Goal: Task Accomplishment & Management: Use online tool/utility

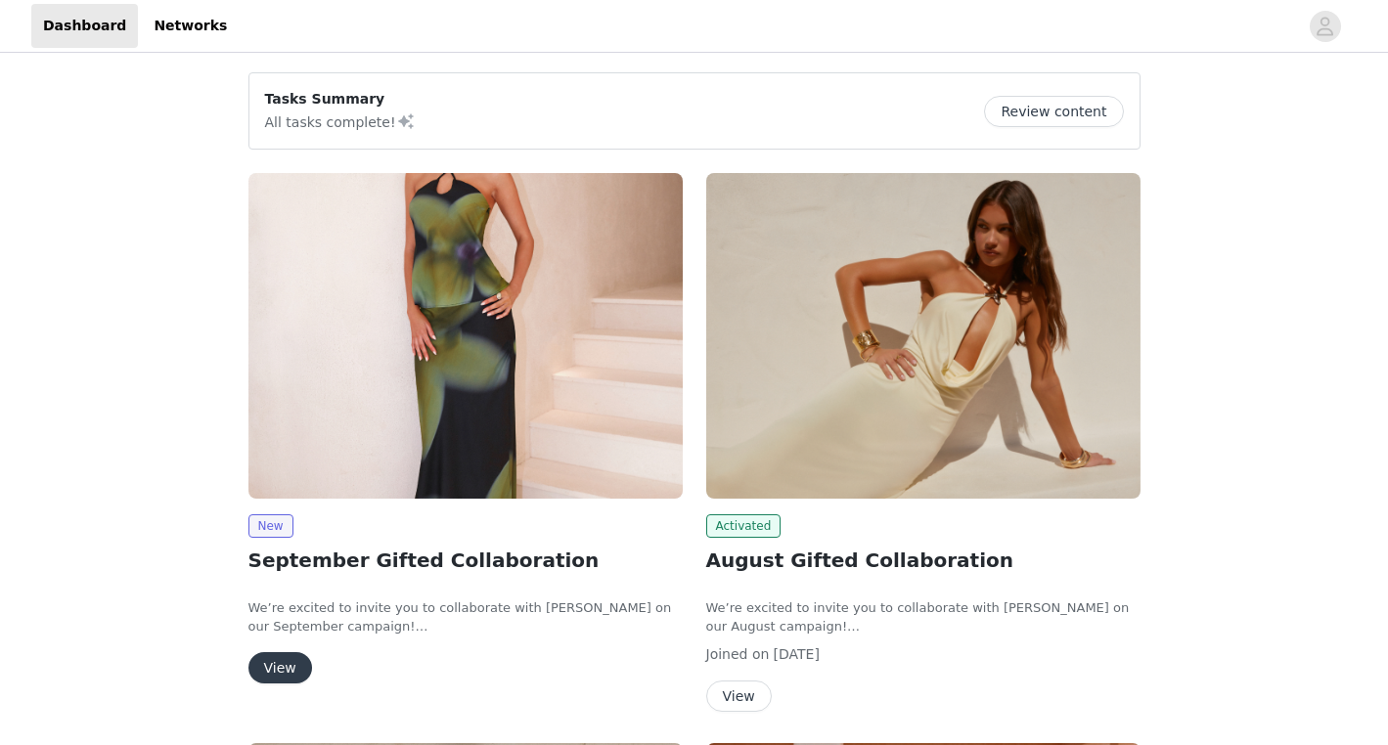
click at [298, 682] on button "View" at bounding box center [280, 667] width 64 height 31
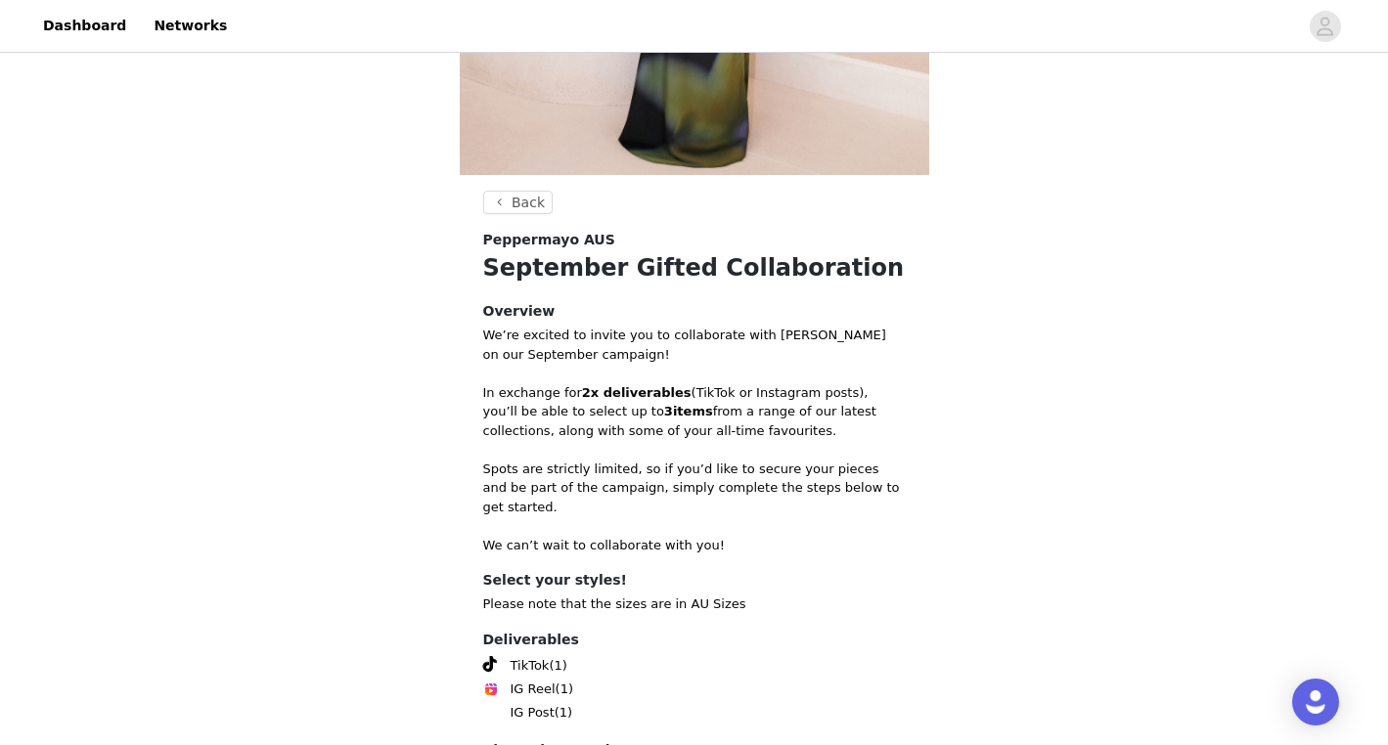
scroll to position [620, 0]
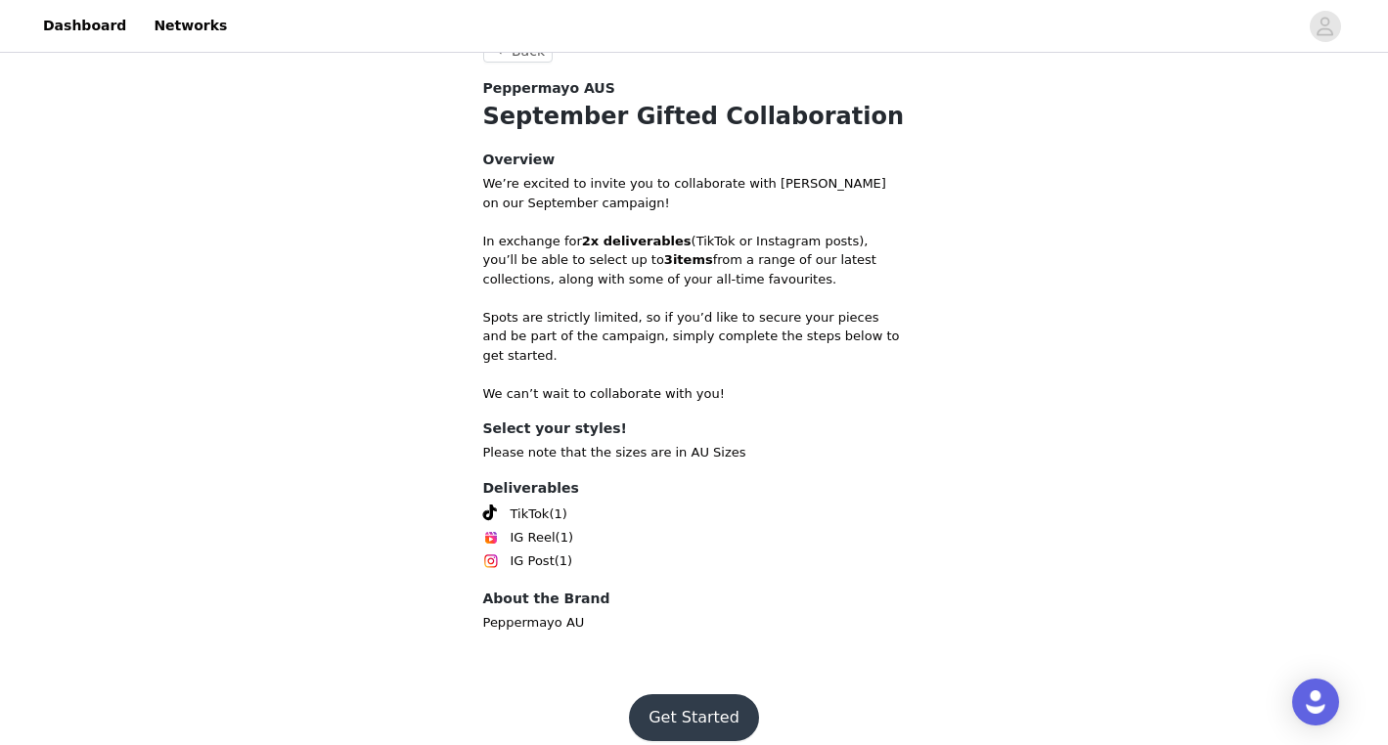
click at [681, 703] on button "Get Started" at bounding box center [694, 717] width 130 height 47
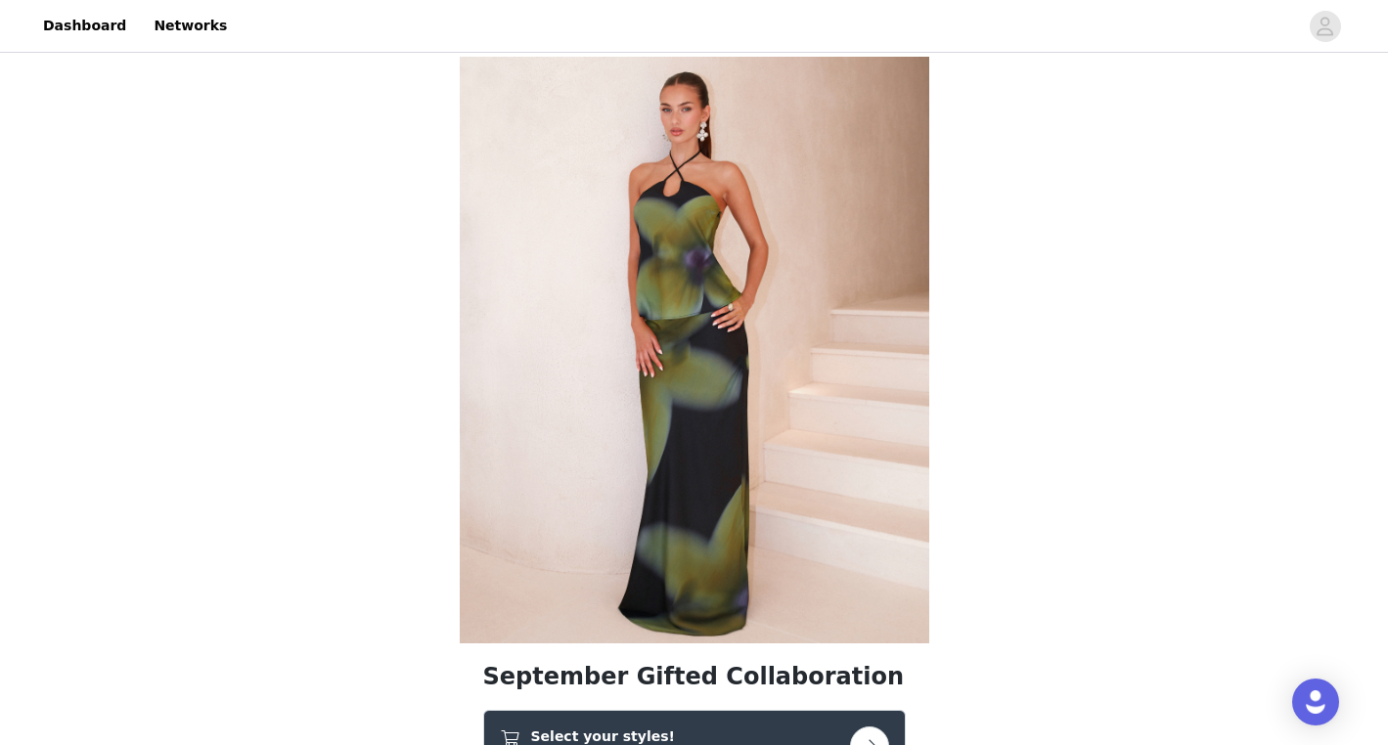
scroll to position [346, 0]
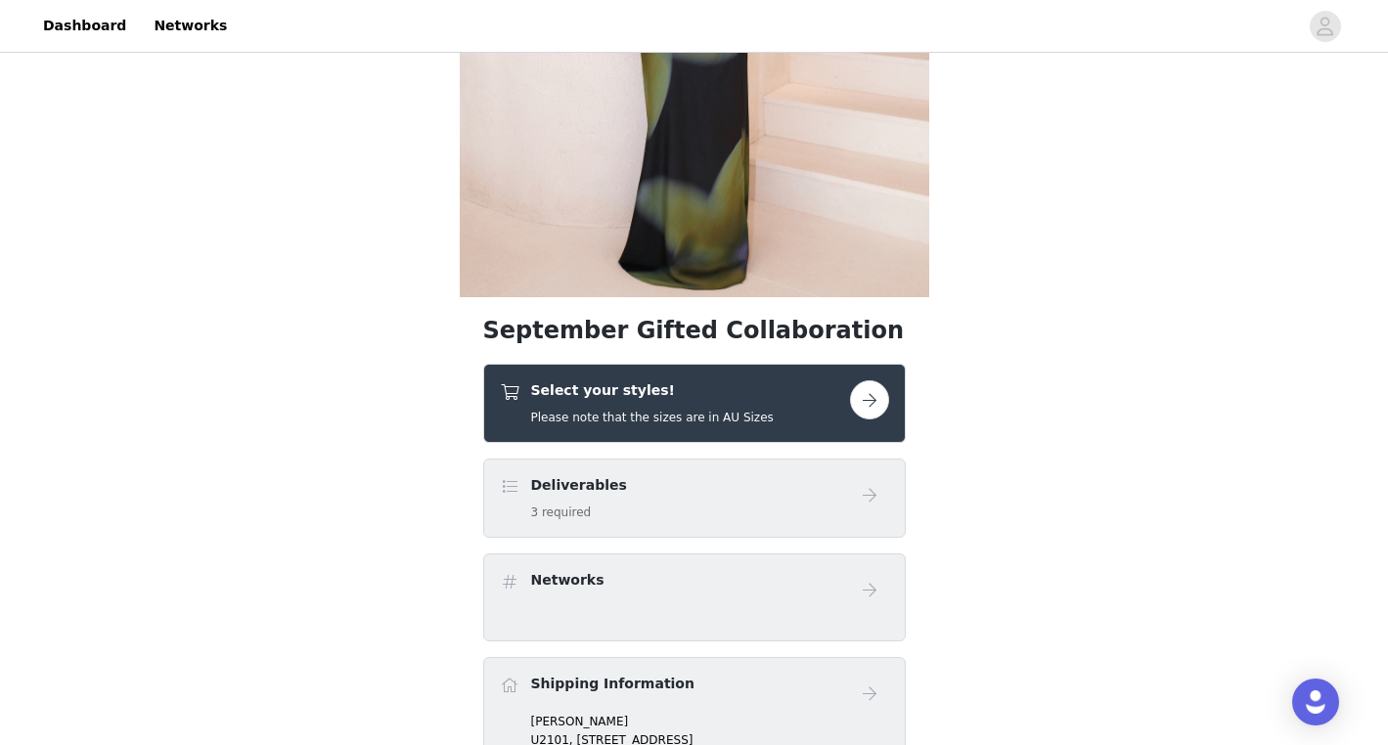
click at [864, 400] on button "button" at bounding box center [869, 399] width 39 height 39
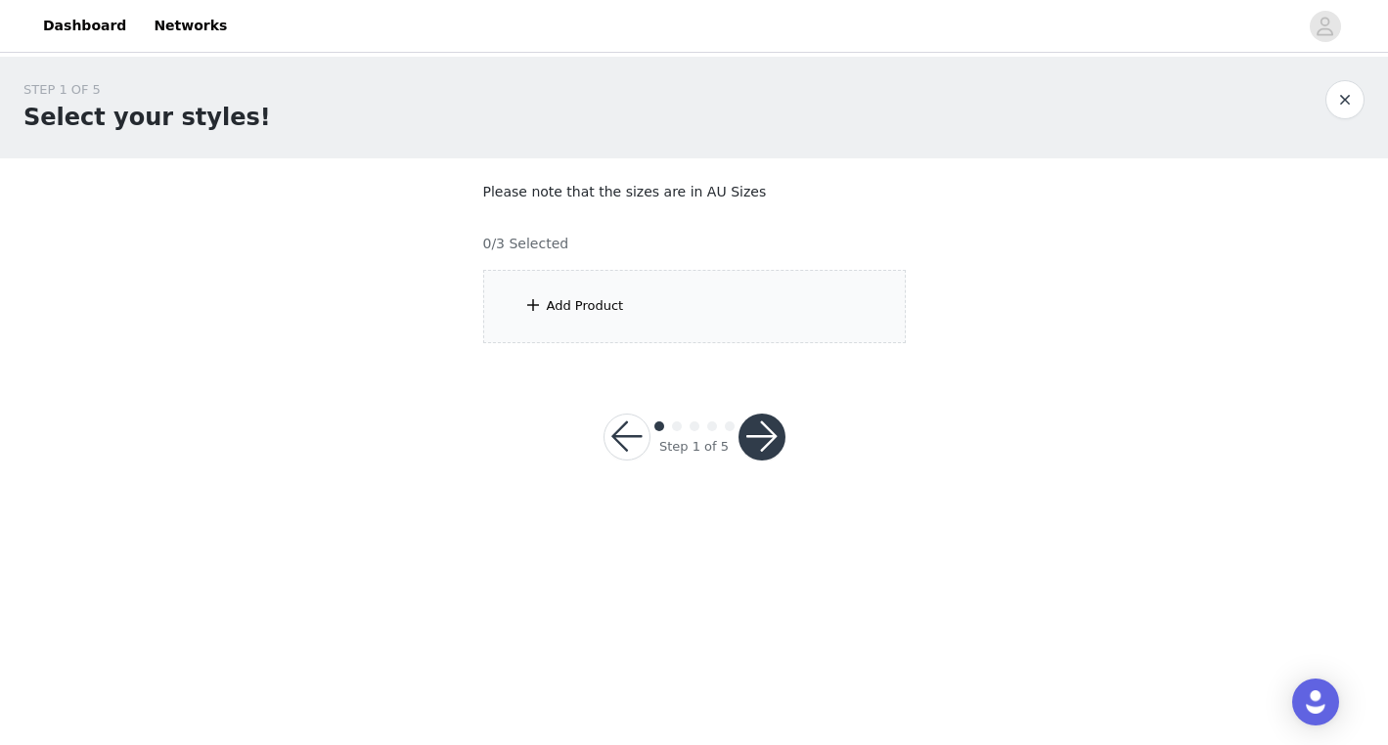
click at [687, 291] on div "Add Product" at bounding box center [694, 306] width 422 height 73
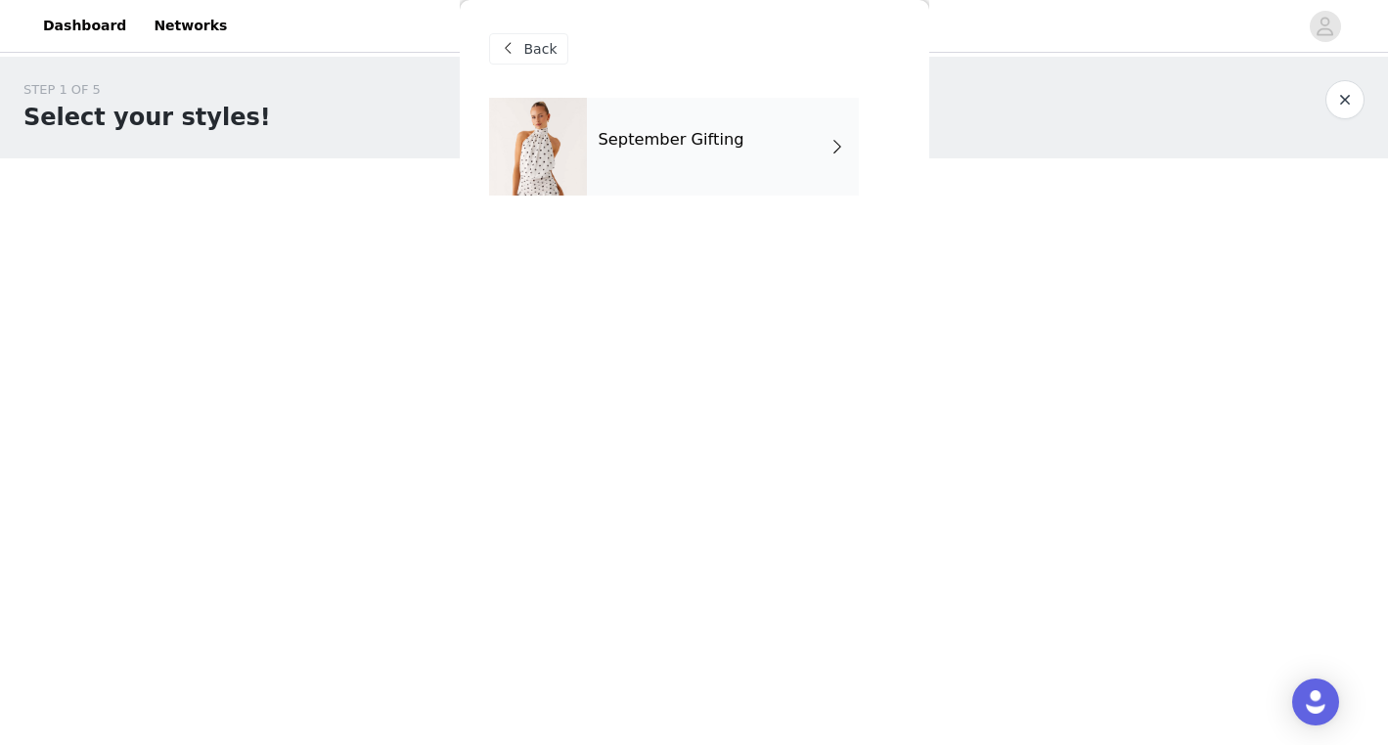
click at [704, 169] on div "September Gifting" at bounding box center [723, 147] width 272 height 98
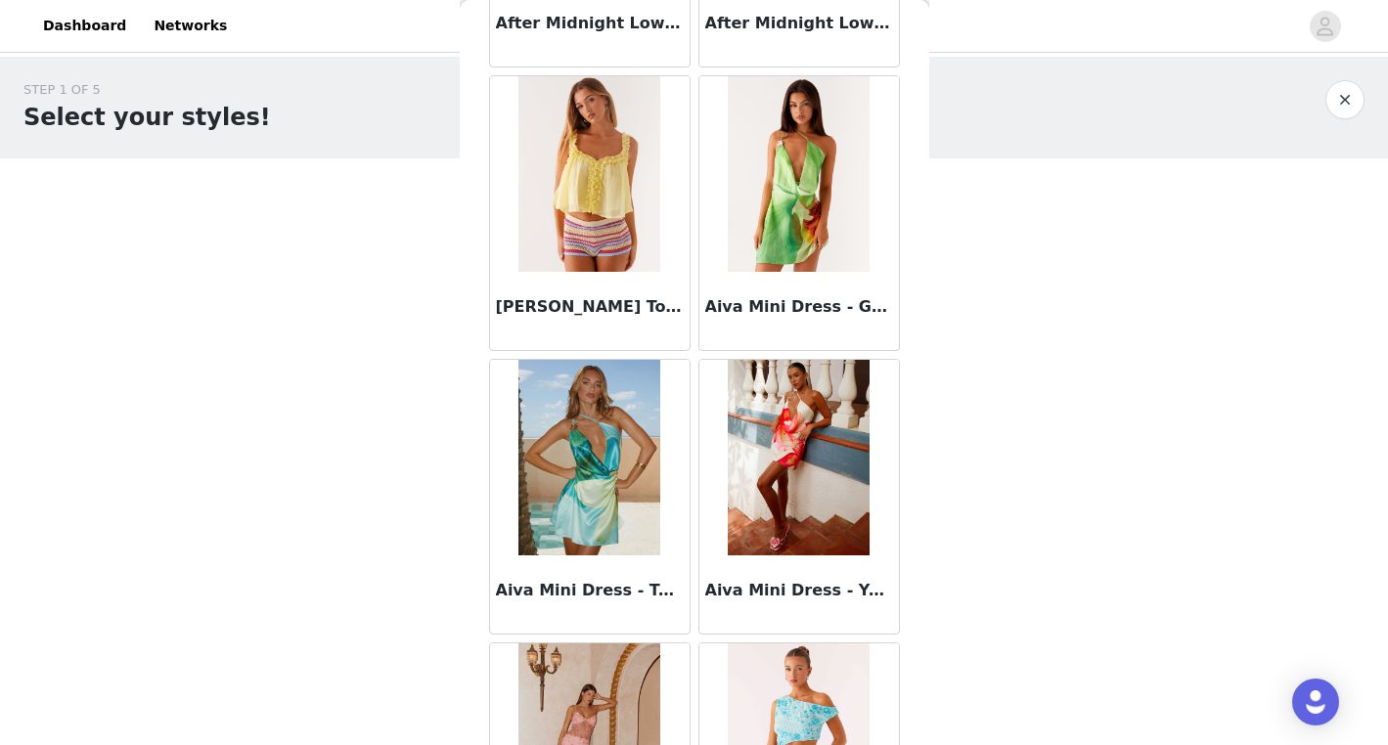
scroll to position [1171, 0]
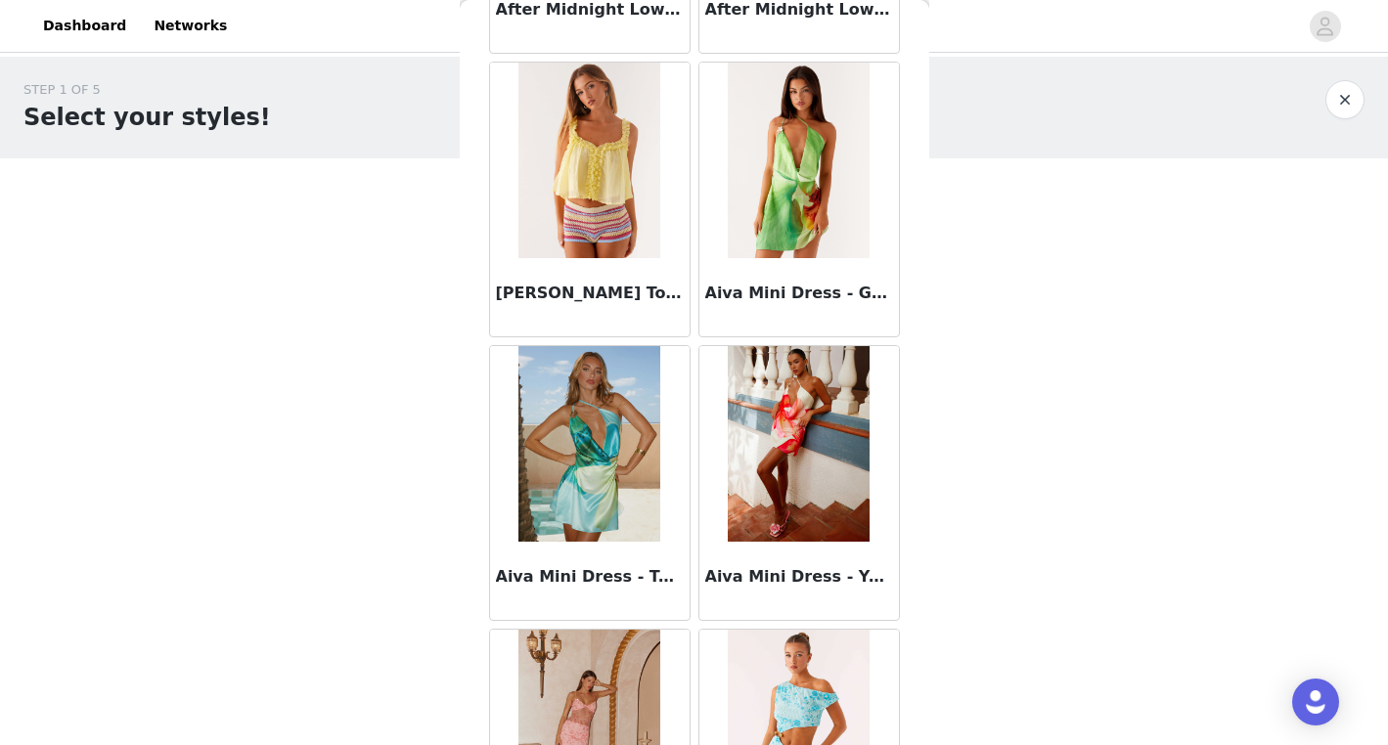
click at [1203, 300] on div "STEP 1 OF 5 Select your styles! Please note that the sizes are in AU Sizes 0/3 …" at bounding box center [694, 212] width 1388 height 310
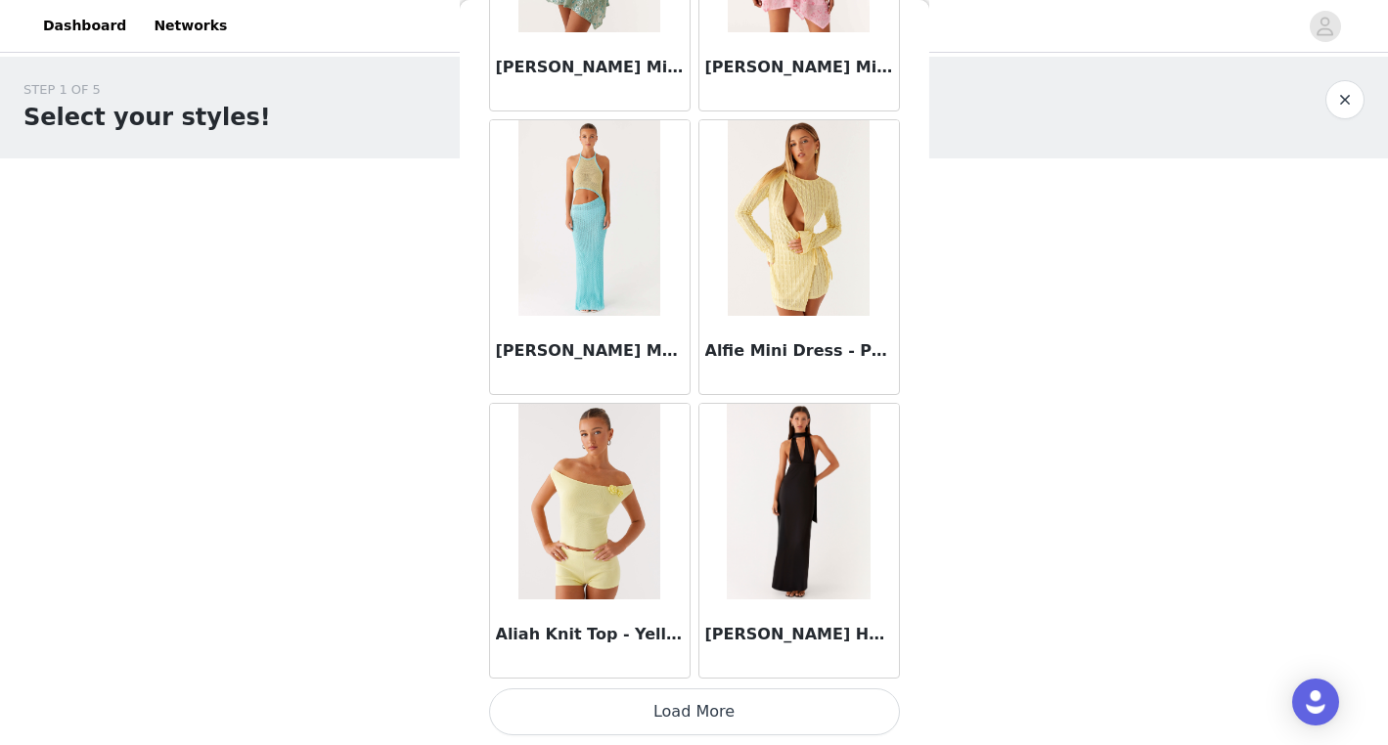
click at [700, 712] on button "Load More" at bounding box center [694, 711] width 411 height 47
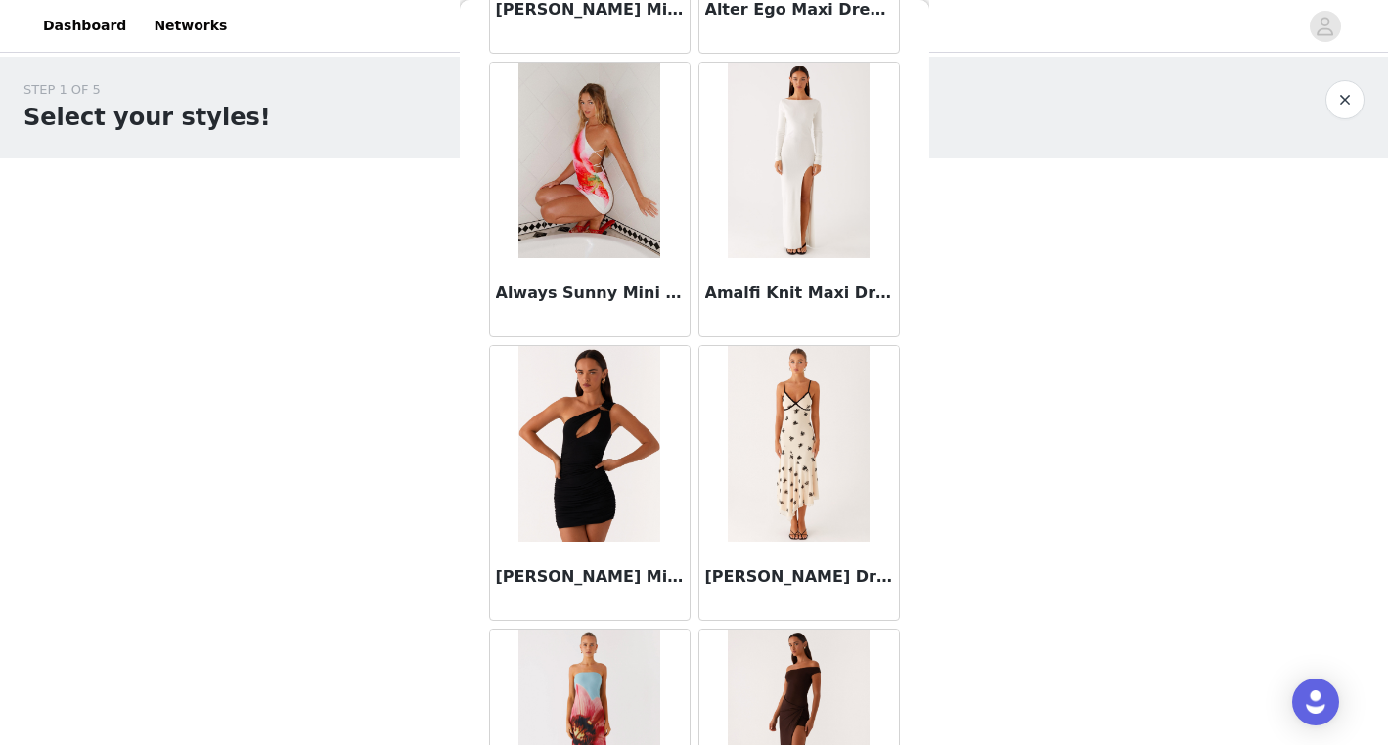
scroll to position [5083, 0]
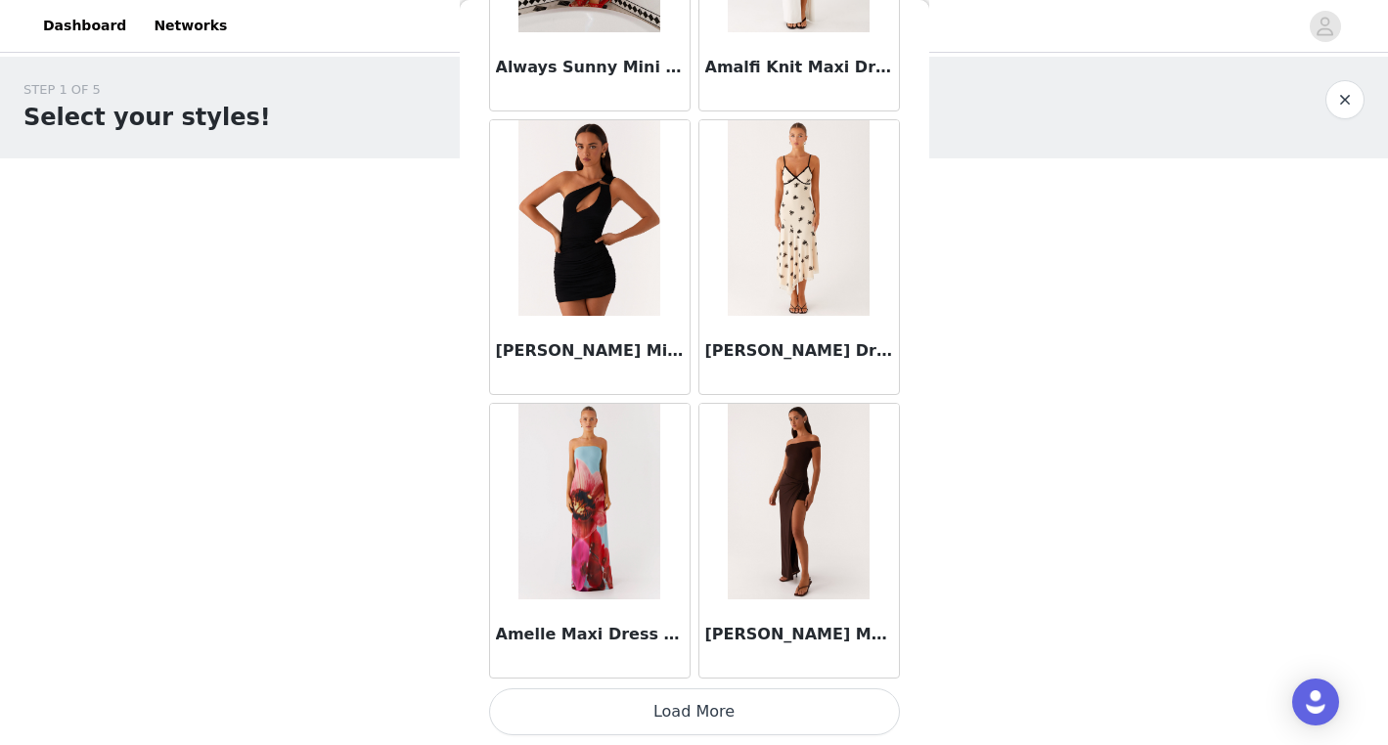
click at [663, 700] on button "Load More" at bounding box center [694, 711] width 411 height 47
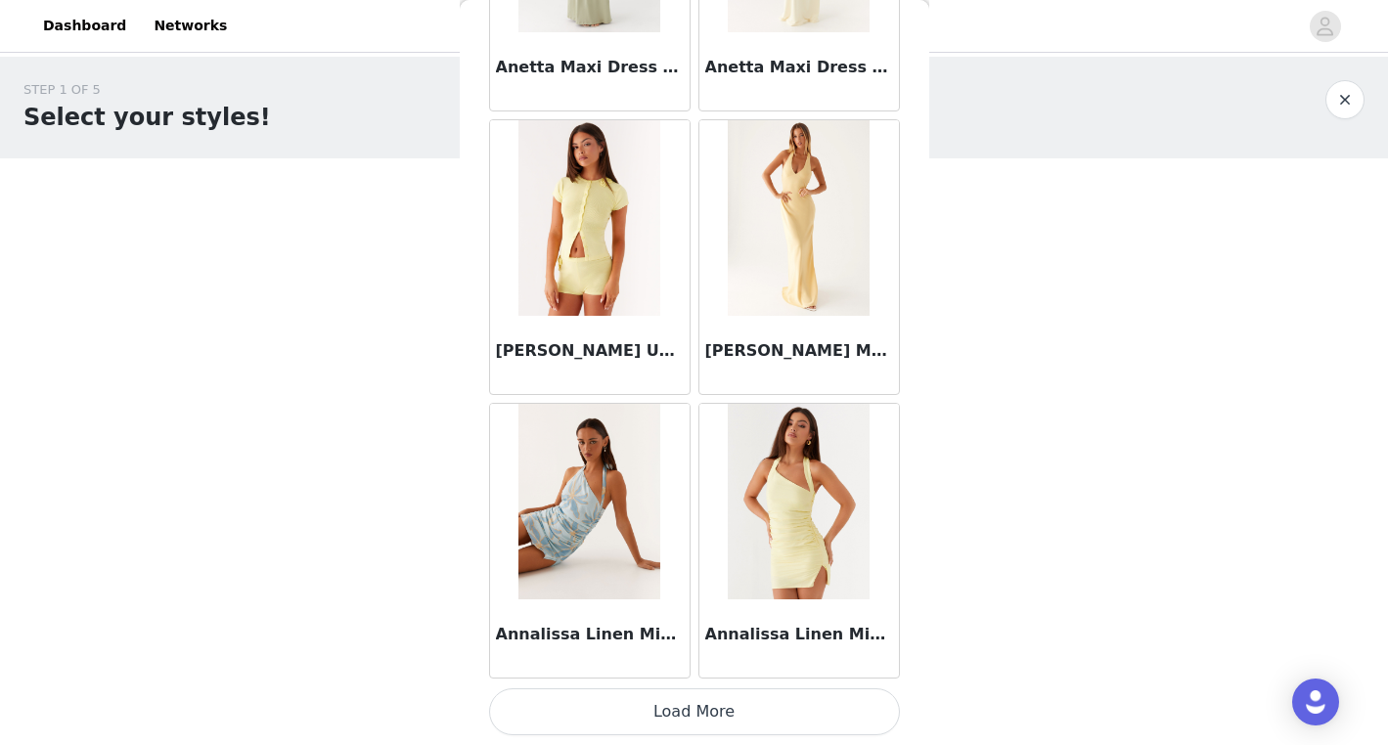
click at [723, 698] on button "Load More" at bounding box center [694, 711] width 411 height 47
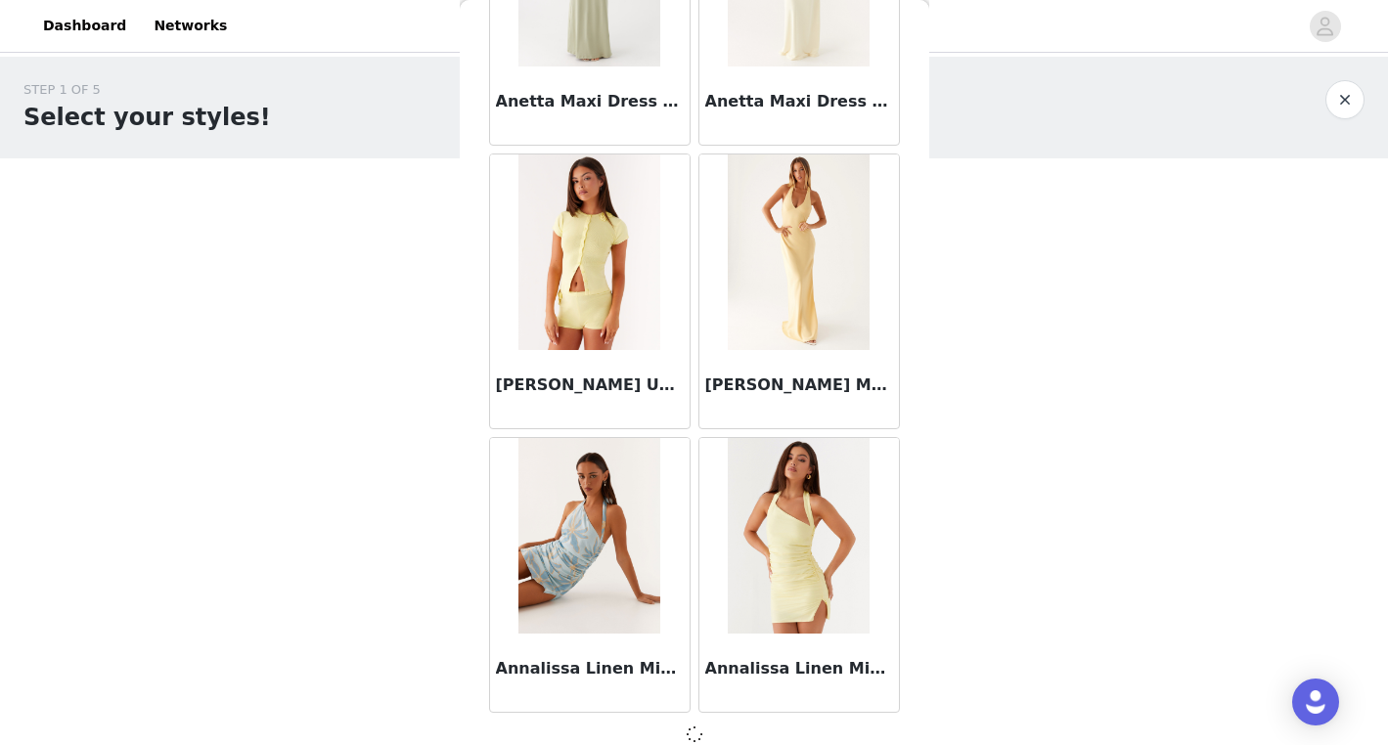
scroll to position [7910, 0]
